Goal: Information Seeking & Learning: Learn about a topic

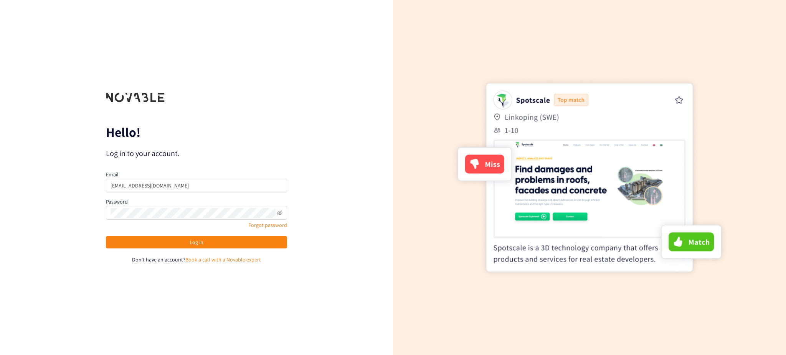
click at [199, 239] on span "Log in" at bounding box center [197, 242] width 14 height 8
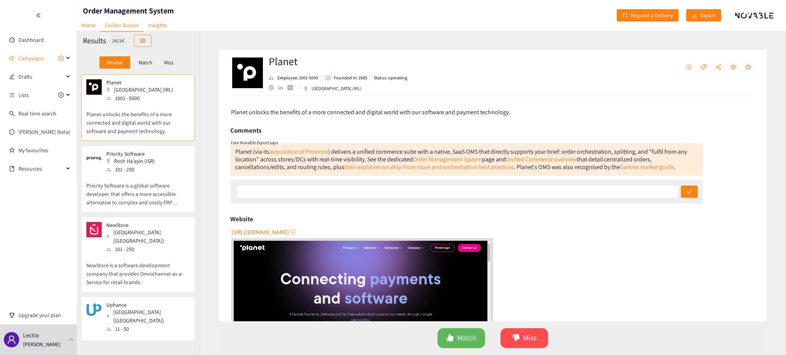
click at [159, 157] on div "Priority Software Rosh Ha'ayin (ISR) 101 - 250" at bounding box center [138, 162] width 104 height 23
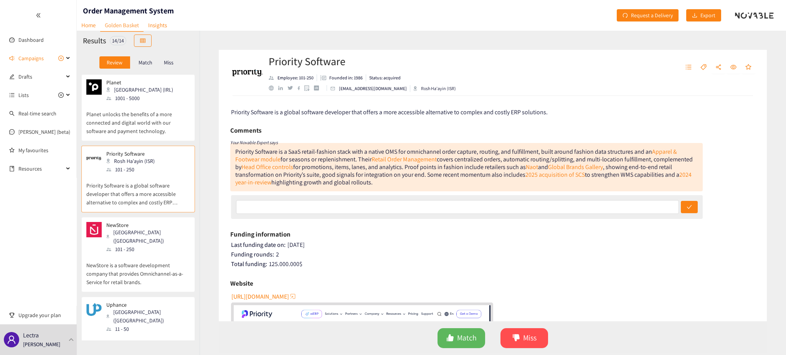
click at [155, 238] on div "NewStore [GEOGRAPHIC_DATA] ([GEOGRAPHIC_DATA]) 101 - 250" at bounding box center [138, 237] width 104 height 31
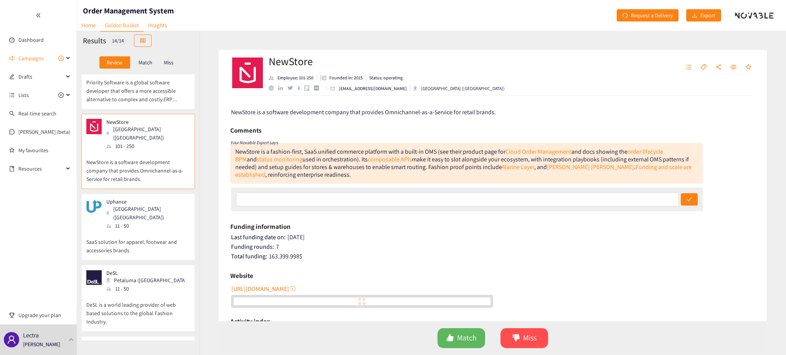
scroll to position [106, 0]
click at [181, 196] on div "Uphance [GEOGRAPHIC_DATA] ([GEOGRAPHIC_DATA]) 11 - 50" at bounding box center [138, 211] width 104 height 31
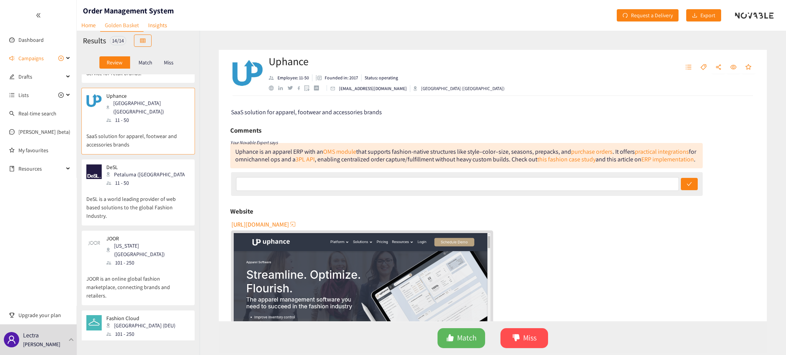
scroll to position [210, 0]
click at [177, 186] on p "DeSL is a world leading provider of web based solutions to the global Fashion I…" at bounding box center [138, 202] width 104 height 33
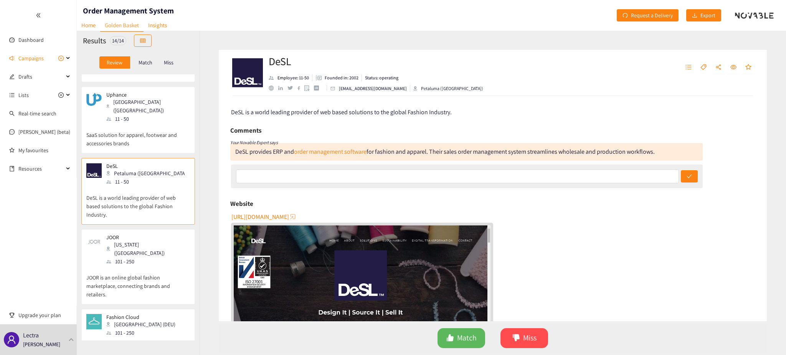
click at [172, 266] on p "JOOR is an online global fashion marketplace, connecting brands and retailers." at bounding box center [138, 282] width 104 height 33
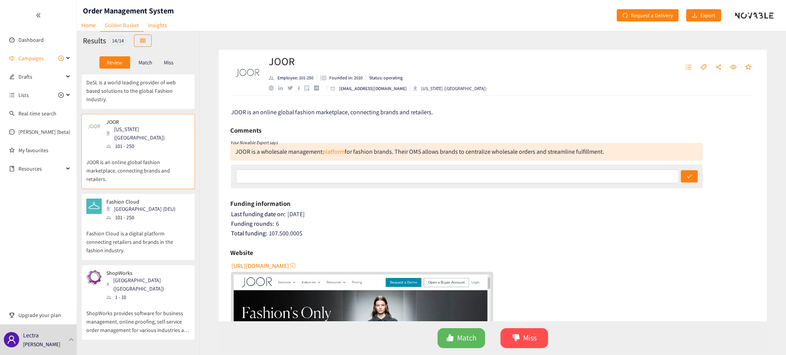
scroll to position [327, 0]
click at [175, 221] on p "Fashion Cloud is a digital platform connecting retailers and brands in the fash…" at bounding box center [138, 237] width 104 height 33
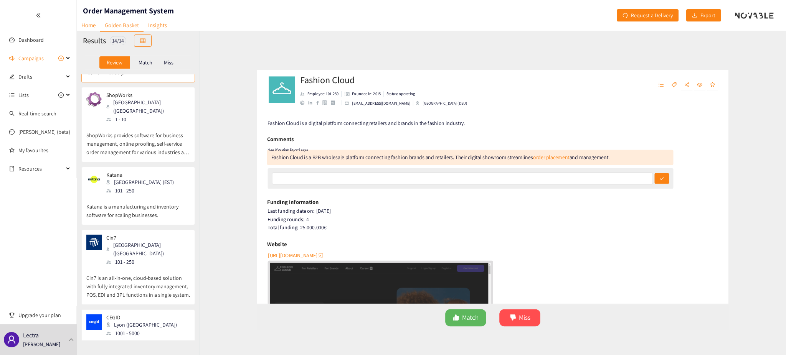
scroll to position [503, 0]
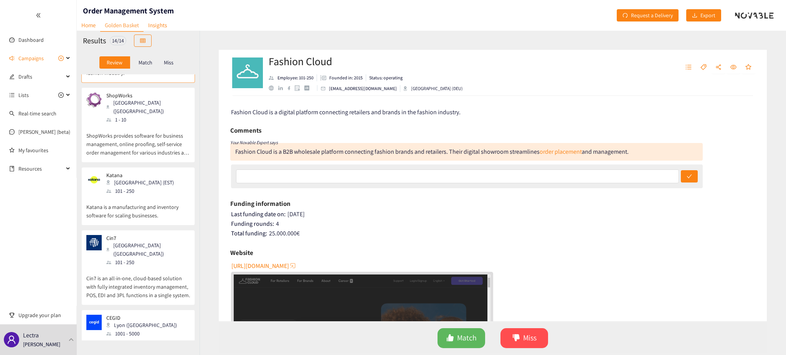
click at [172, 267] on p "Cin7 is an all-in-one, cloud-based solution with fully integrated inventory man…" at bounding box center [138, 283] width 104 height 33
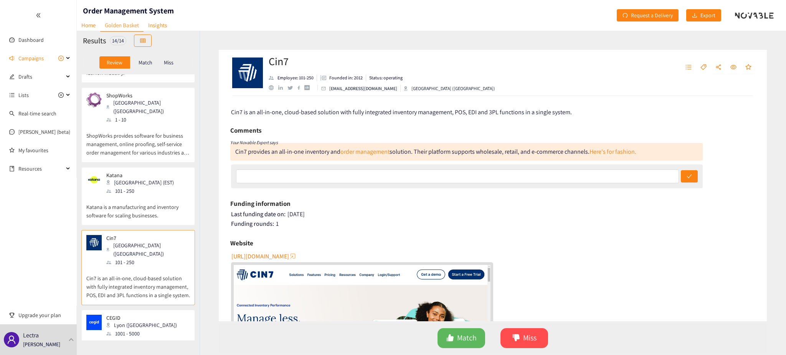
click at [182, 172] on div "Katana Tallinn (EST) 101 - 250" at bounding box center [138, 183] width 104 height 23
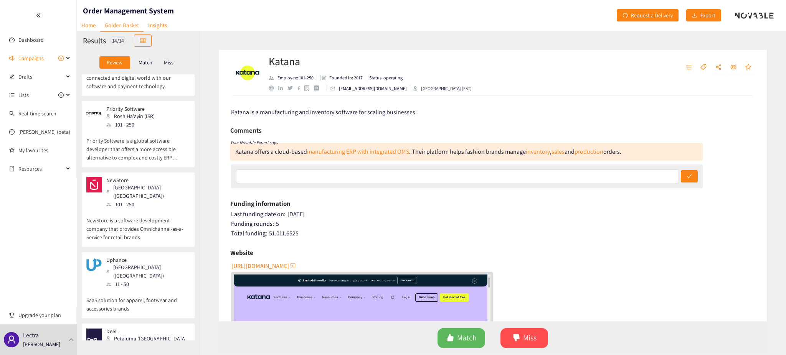
scroll to position [0, 0]
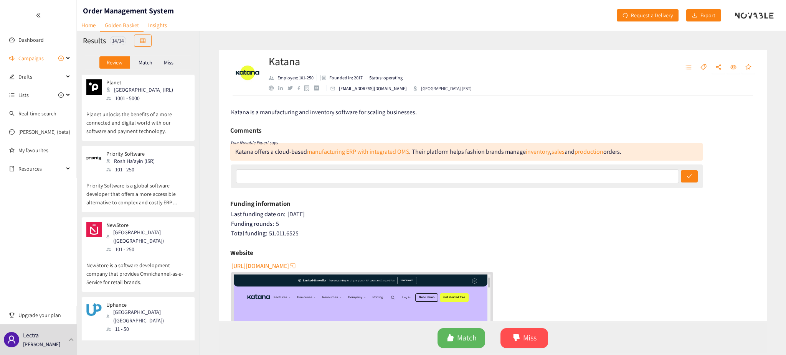
click at [181, 110] on p "Planet unlocks the benefits of a more connected and digital world with our soft…" at bounding box center [138, 118] width 104 height 33
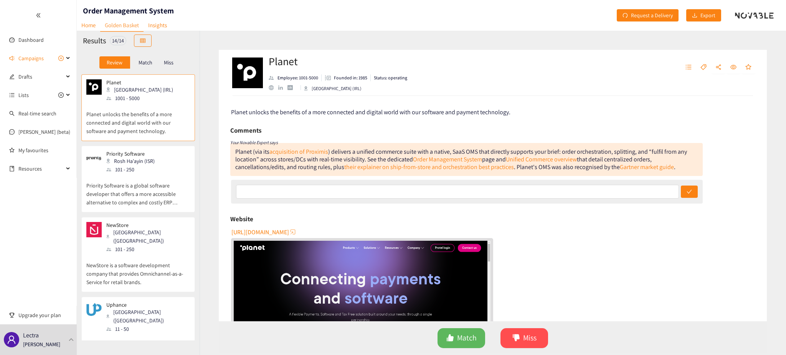
click at [144, 160] on div "Rosh Ha'ayin (ISR)" at bounding box center [132, 161] width 53 height 8
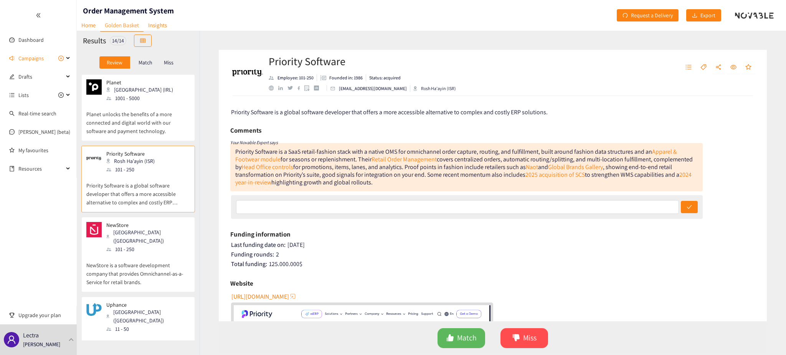
click at [149, 244] on div "NewStore [GEOGRAPHIC_DATA] ([GEOGRAPHIC_DATA]) 101 - 250" at bounding box center [138, 237] width 104 height 31
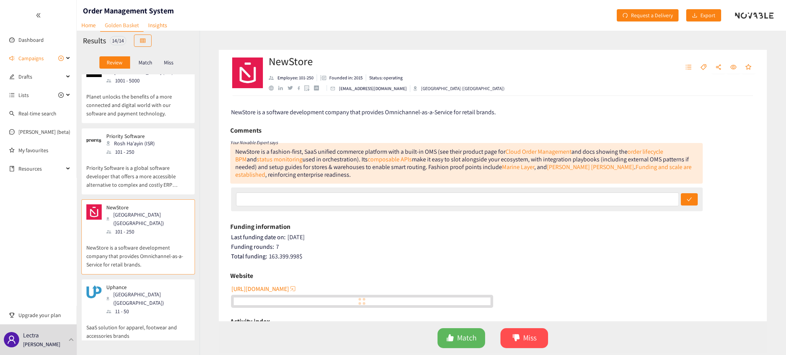
scroll to position [20, 0]
click at [142, 289] on div "[GEOGRAPHIC_DATA] ([GEOGRAPHIC_DATA])" at bounding box center [147, 297] width 83 height 17
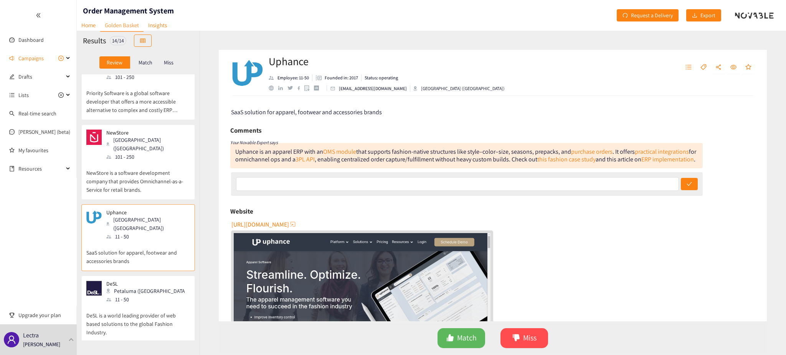
scroll to position [95, 0]
click at [164, 278] on div "DeSL Petaluma ([GEOGRAPHIC_DATA]) 11 - 50" at bounding box center [138, 289] width 104 height 23
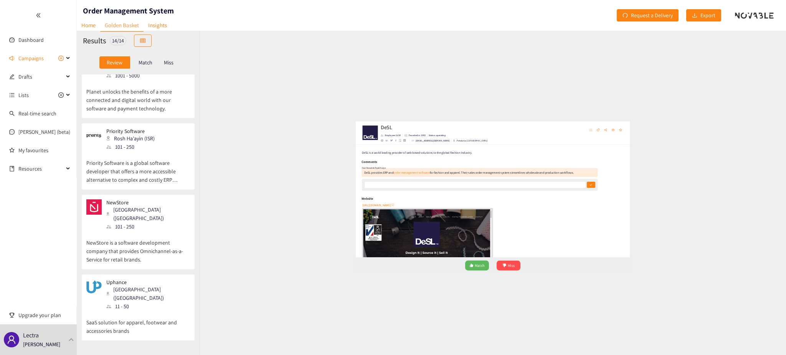
scroll to position [0, 0]
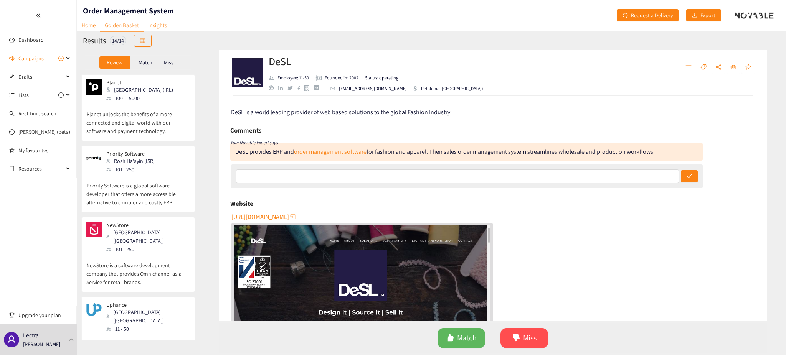
click at [130, 116] on p "Planet unlocks the benefits of a more connected and digital world with our soft…" at bounding box center [138, 118] width 104 height 33
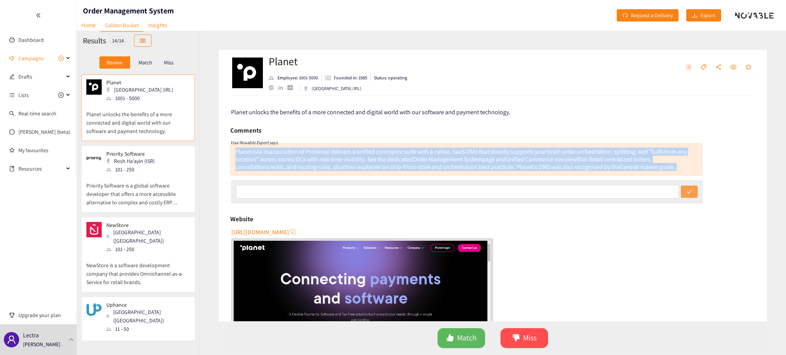
drag, startPoint x: 236, startPoint y: 151, endPoint x: 684, endPoint y: 193, distance: 449.7
click at [684, 193] on div "Comments Your Novable Expert says Planet (via its acquisition of Proximis ) del…" at bounding box center [466, 165] width 472 height 81
copy div "Planet (via its acquisition of Proximis ) delivers a unified commerce suite wit…"
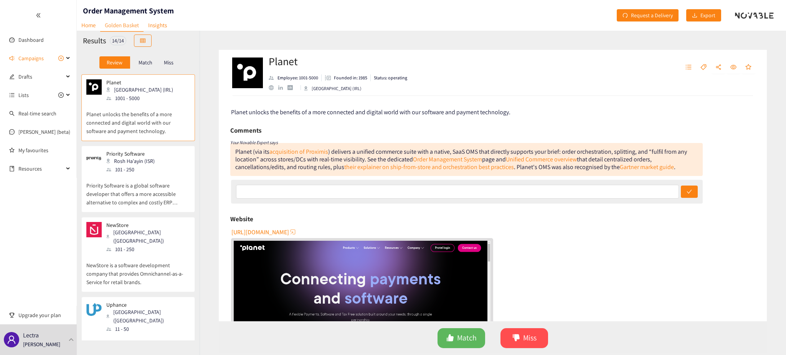
click at [157, 171] on div "Priority Software Rosh Ha'ayin (ISR) 101 - 250" at bounding box center [138, 162] width 104 height 23
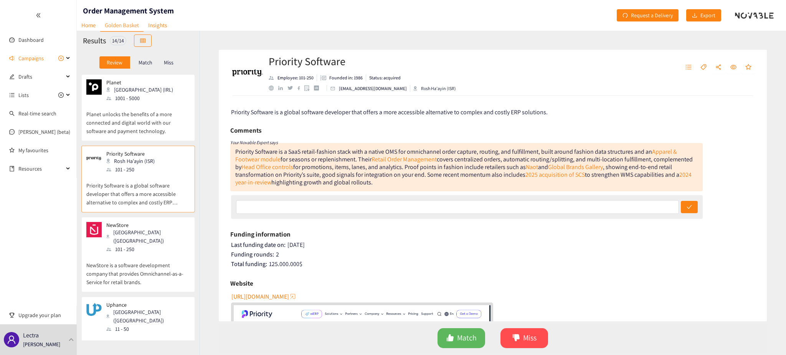
click at [146, 138] on div "Planet Galway (IRL) 1001 - 5000 Planet unlocks the benefits of a more connected…" at bounding box center [138, 109] width 104 height 61
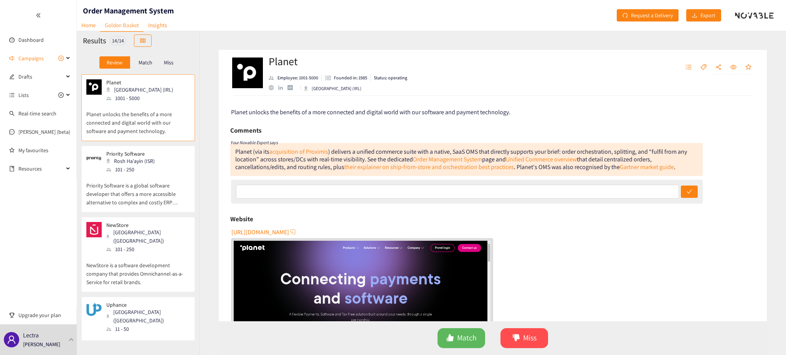
click at [149, 254] on p "NewStore is a software development company that provides Omnichannel-as-a-Servi…" at bounding box center [138, 270] width 104 height 33
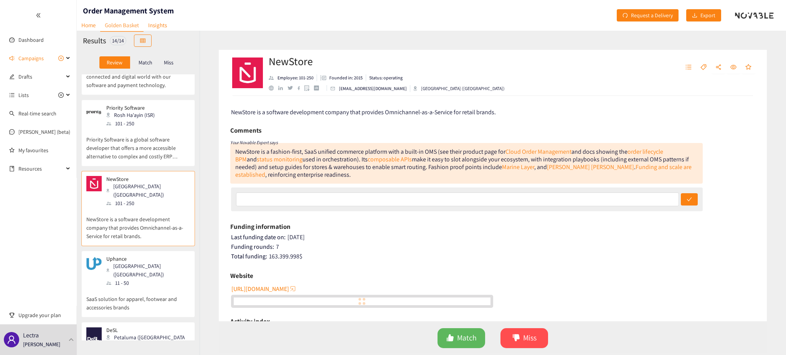
scroll to position [54, 0]
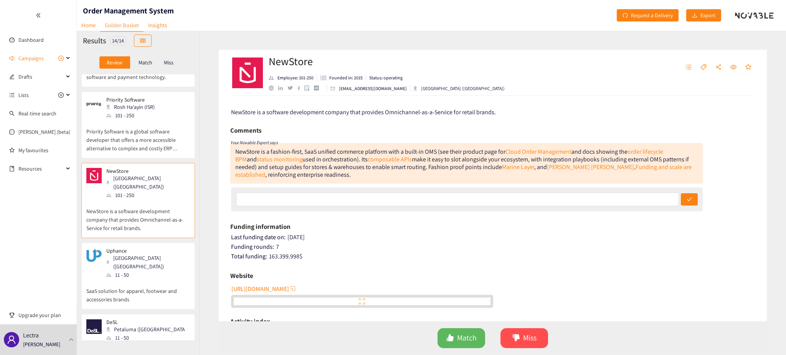
click at [137, 271] on div "11 - 50" at bounding box center [147, 275] width 83 height 8
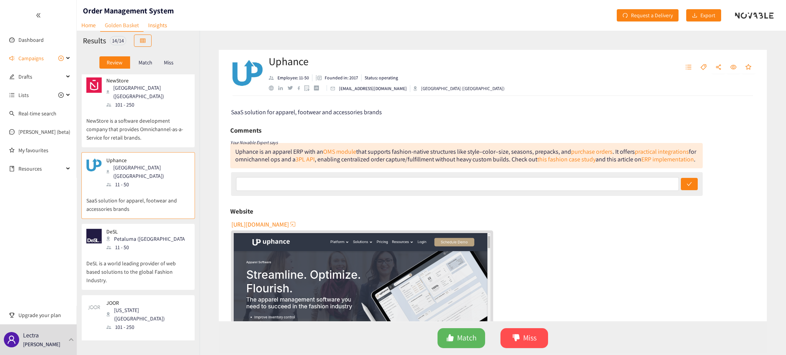
scroll to position [147, 0]
click at [150, 229] on div "DeSL Petaluma ([GEOGRAPHIC_DATA]) 11 - 50" at bounding box center [138, 237] width 104 height 23
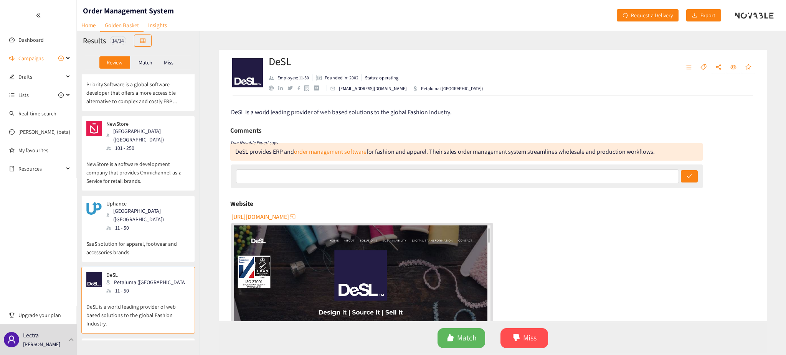
scroll to position [101, 0]
click at [157, 233] on p "SaaS solution for apparel, footwear and accessories brands" at bounding box center [138, 245] width 104 height 25
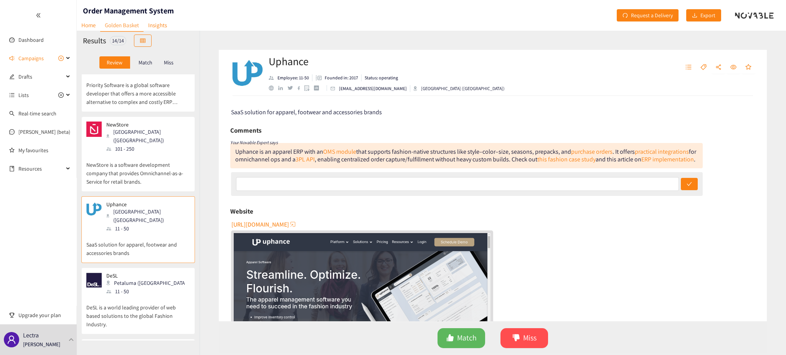
click at [165, 154] on p "NewStore is a software development company that provides Omnichannel-as-a-Servi…" at bounding box center [138, 169] width 104 height 33
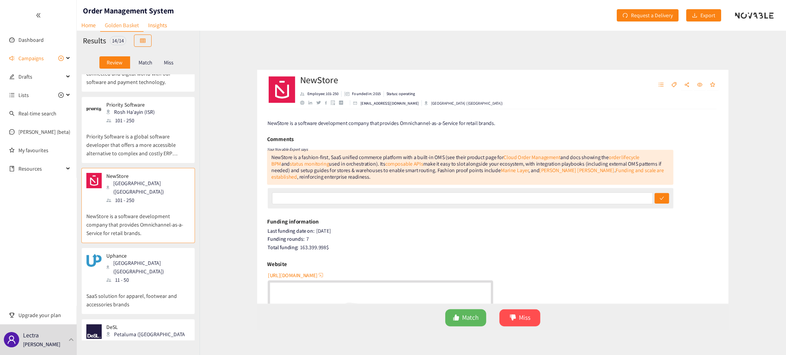
scroll to position [0, 0]
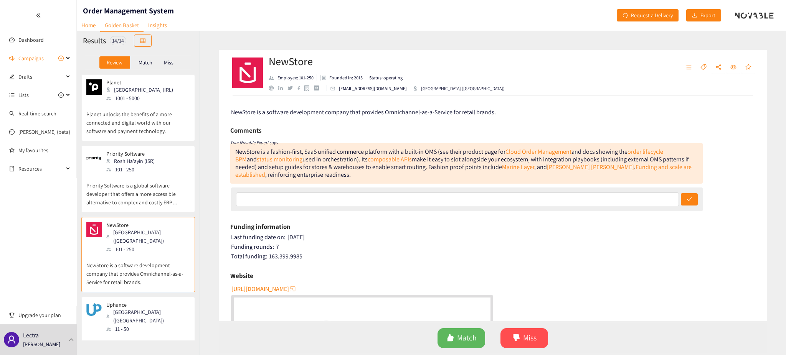
click at [138, 125] on p "Planet unlocks the benefits of a more connected and digital world with our soft…" at bounding box center [138, 118] width 104 height 33
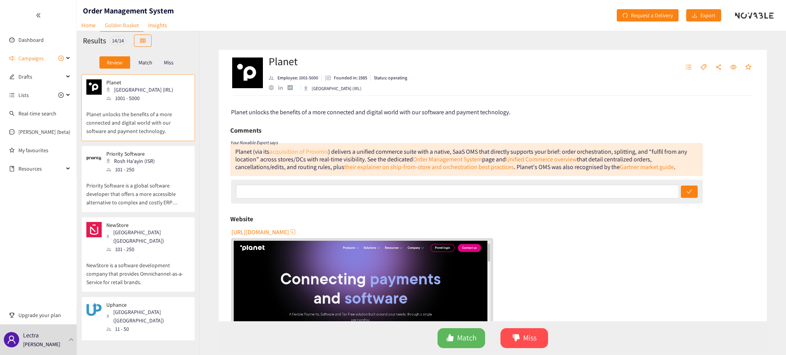
click at [311, 153] on link "acquisition of Proximis" at bounding box center [298, 152] width 59 height 8
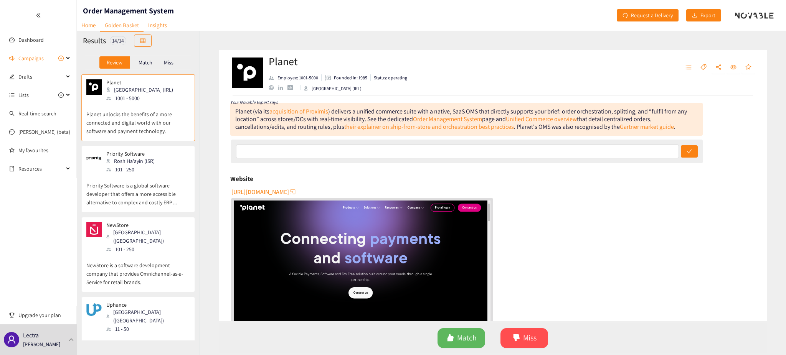
scroll to position [41, 0]
click at [162, 159] on div "Priority Software Rosh Ha'ayin (ISR) 101 - 250" at bounding box center [138, 162] width 104 height 23
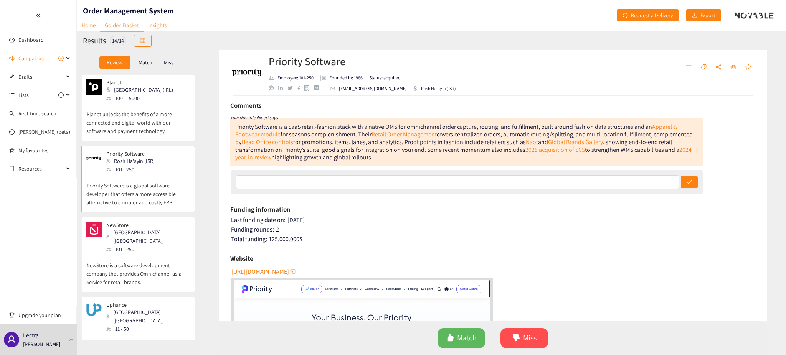
scroll to position [26, 0]
click at [128, 257] on p "NewStore is a software development company that provides Omnichannel-as-a-Servi…" at bounding box center [138, 270] width 104 height 33
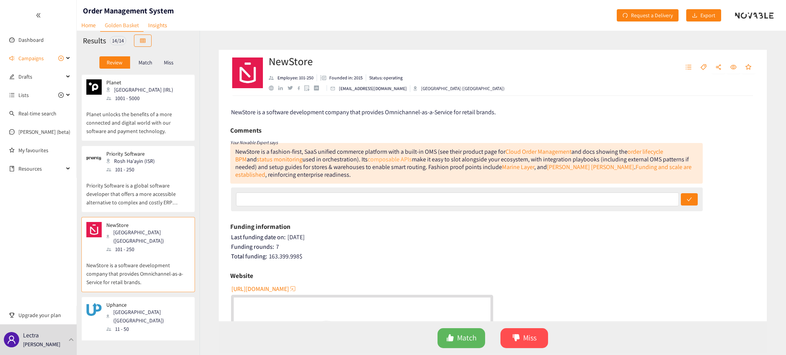
click at [373, 159] on link "composable APIs" at bounding box center [390, 159] width 44 height 8
